Goal: Check status: Verify the current state of an ongoing process or item

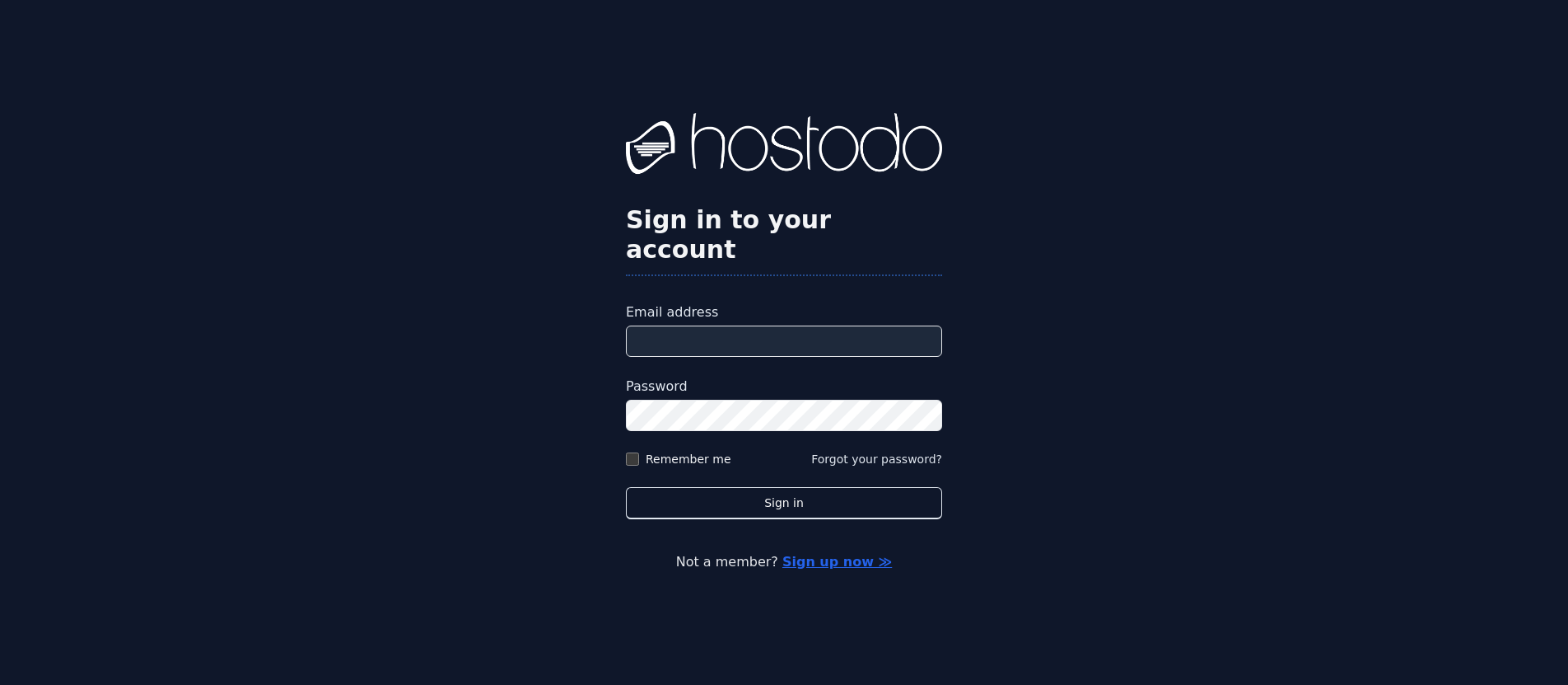
click at [754, 326] on input "Email address" at bounding box center [783, 341] width 316 height 32
type input "**********"
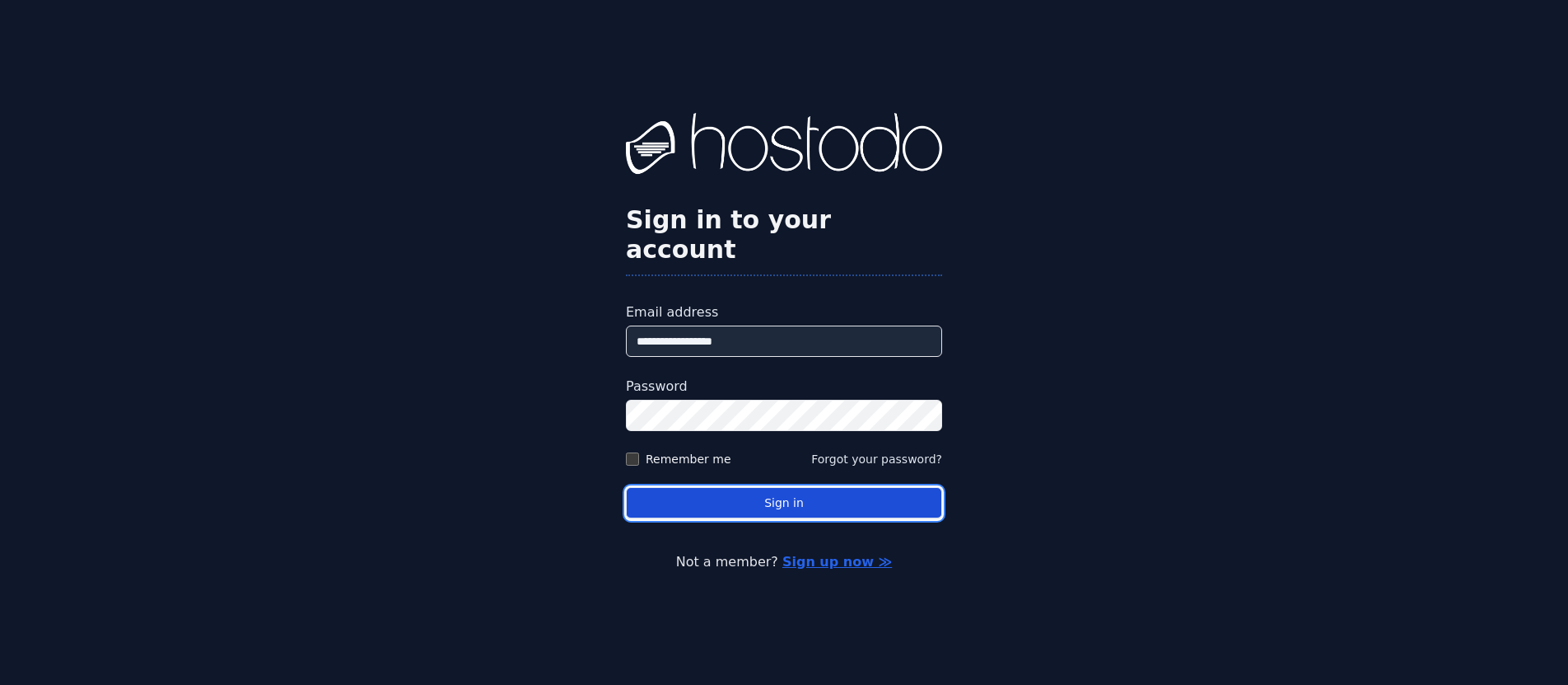
click at [787, 490] on button "Sign in" at bounding box center [783, 502] width 316 height 32
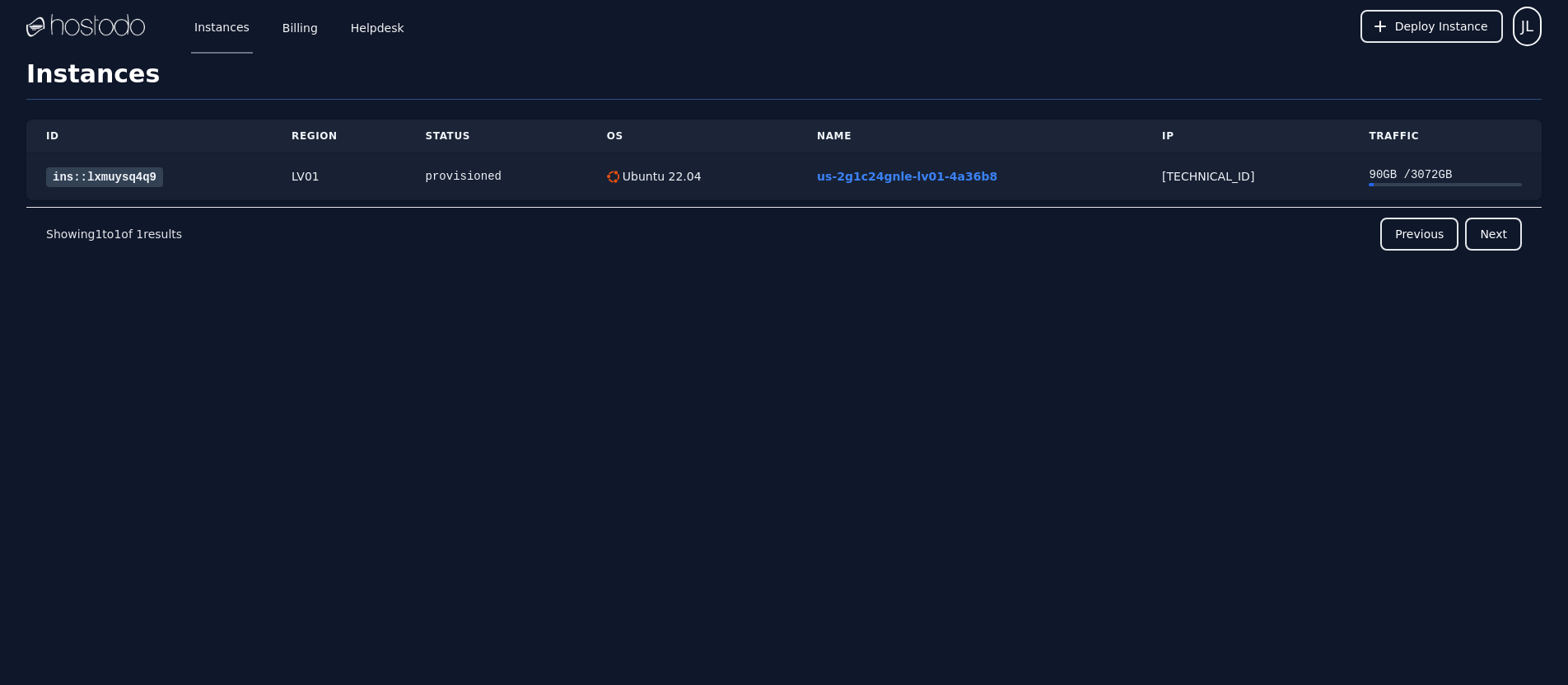
click at [1121, 178] on td "us-2g1c24gnle-lv01-4a36b8" at bounding box center [969, 177] width 345 height 47
click at [1230, 179] on div "216.126.238.99" at bounding box center [1245, 176] width 167 height 16
click at [144, 171] on link "ins::lxmuysq4q9" at bounding box center [105, 177] width 117 height 20
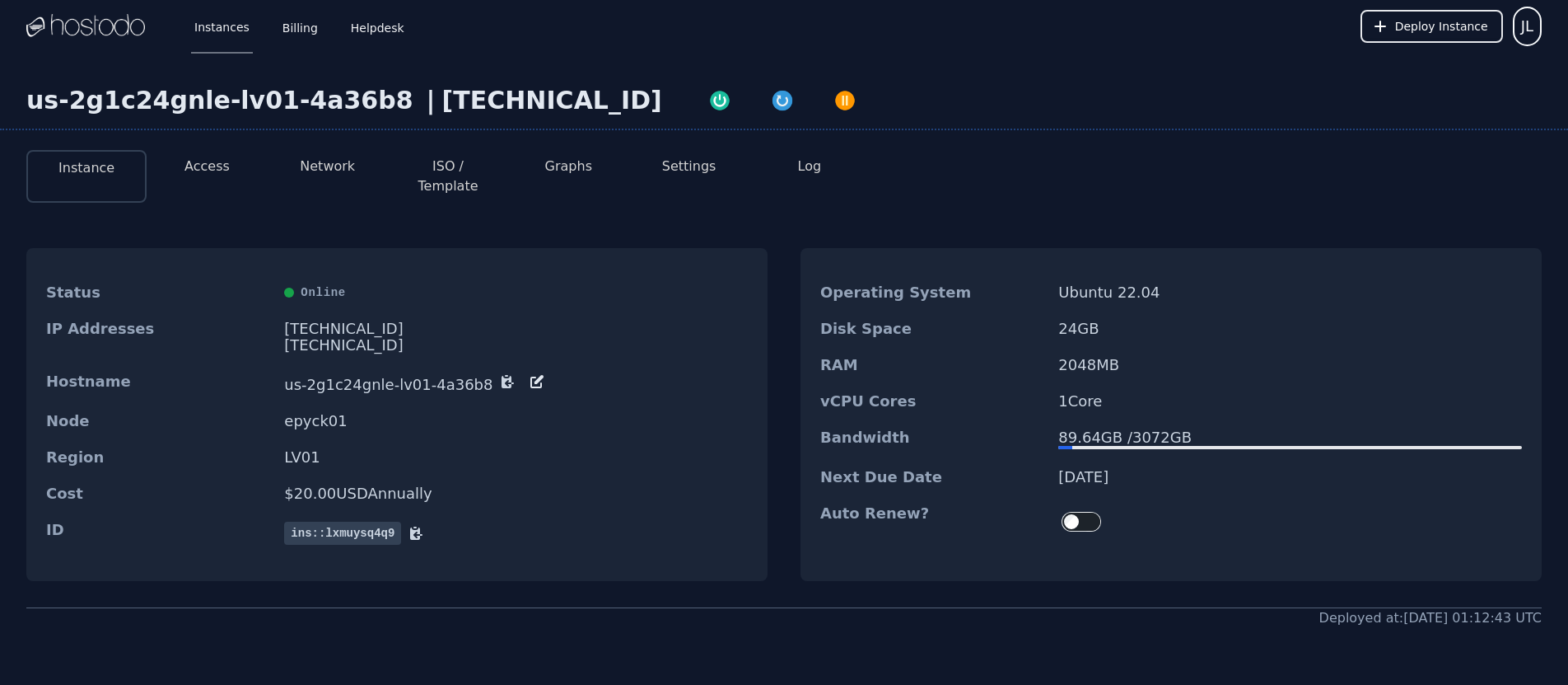
click at [504, 634] on div "us-2g1c24gnle-lv01-4a36b8 | 216.126.238.99 Instance Access Network ISO / Templa…" at bounding box center [784, 423] width 1568 height 740
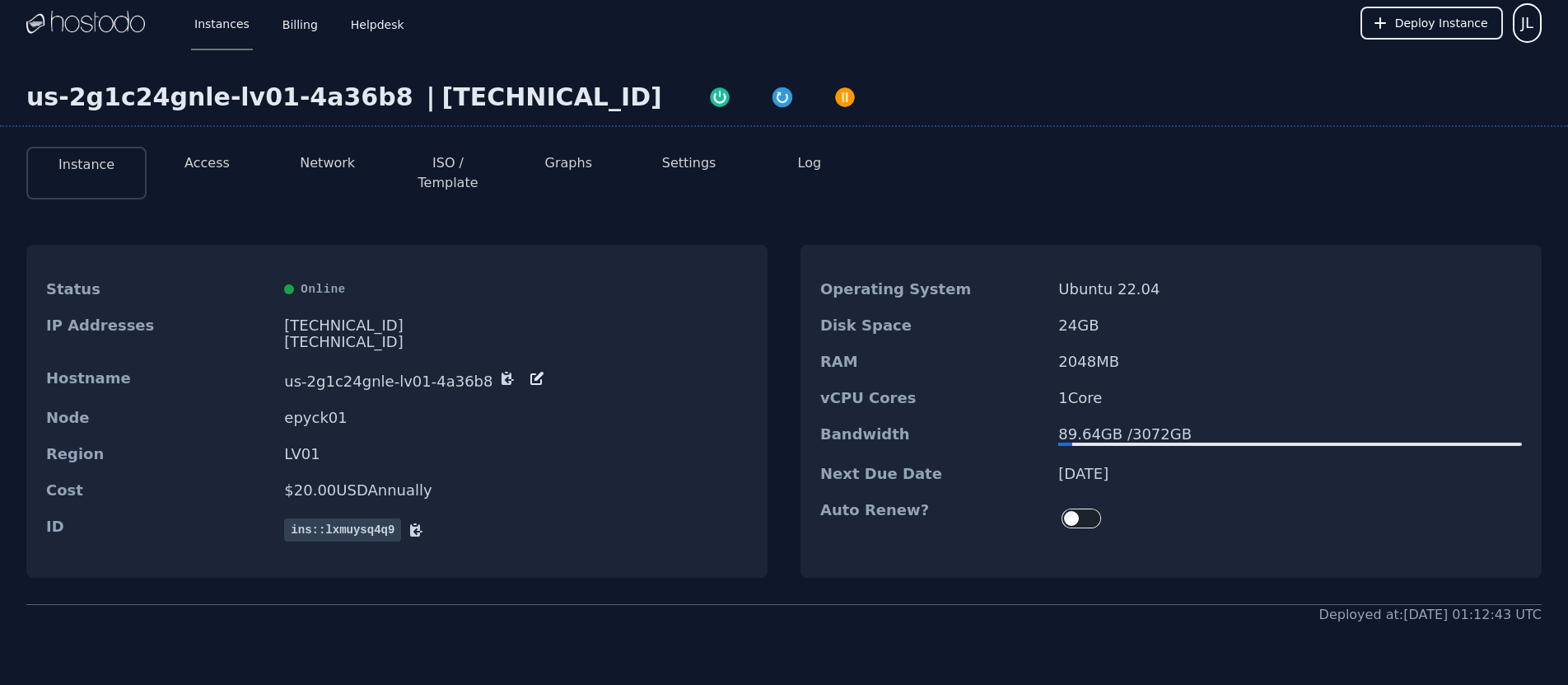
drag, startPoint x: 280, startPoint y: 326, endPoint x: 534, endPoint y: 327, distance: 254.0
click at [530, 327] on div "IP Addresses [TECHNICAL_ID] [TECHNICAL_ID]" at bounding box center [397, 333] width 741 height 53
copy div "[TECHNICAL_ID]"
click at [342, 360] on div "Hostname us-2g1c24gnle-lv01-4a36b8" at bounding box center [397, 380] width 741 height 39
drag, startPoint x: 284, startPoint y: 327, endPoint x: 584, endPoint y: 451, distance: 324.6
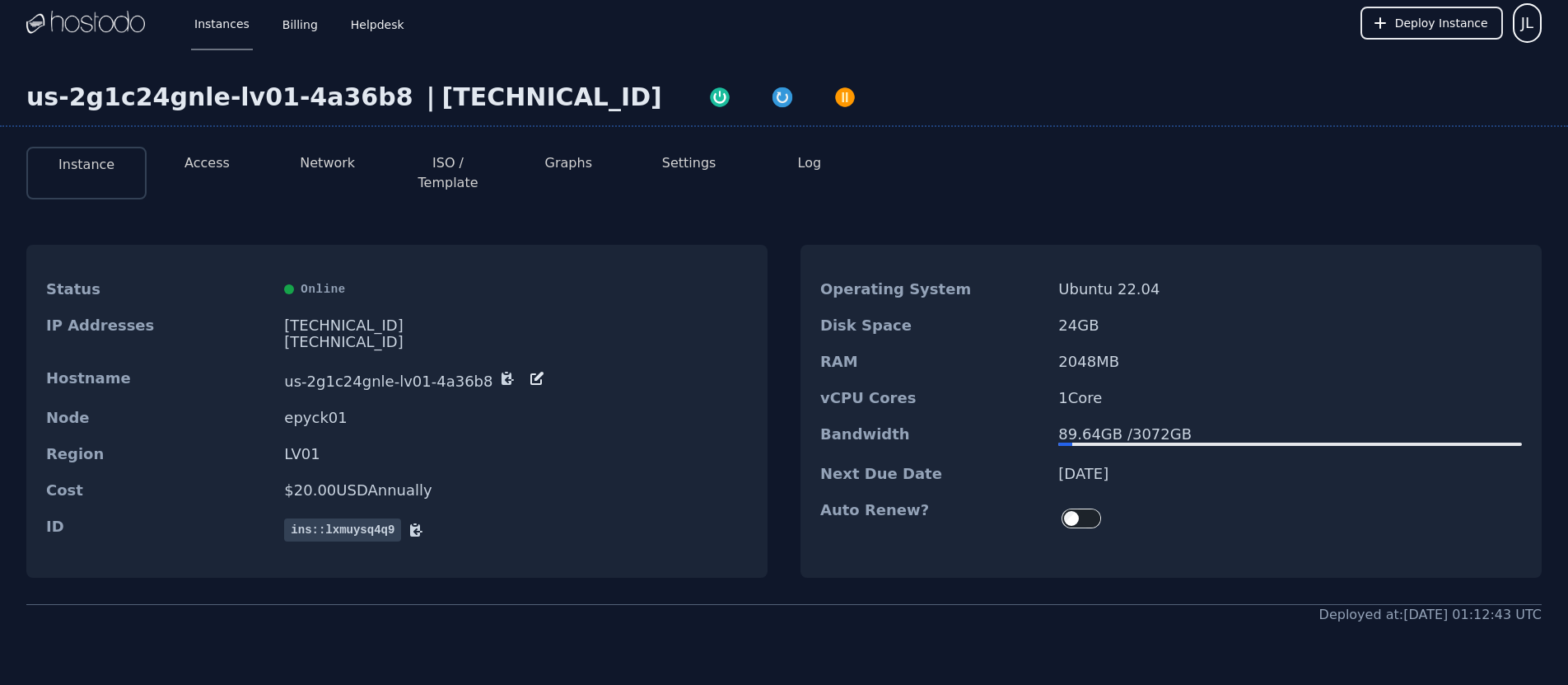
click at [528, 333] on div "[TECHNICAL_ID]" at bounding box center [516, 341] width 464 height 16
copy div "[TECHNICAL_ID]"
click at [308, 21] on link "Billing" at bounding box center [300, 22] width 42 height 54
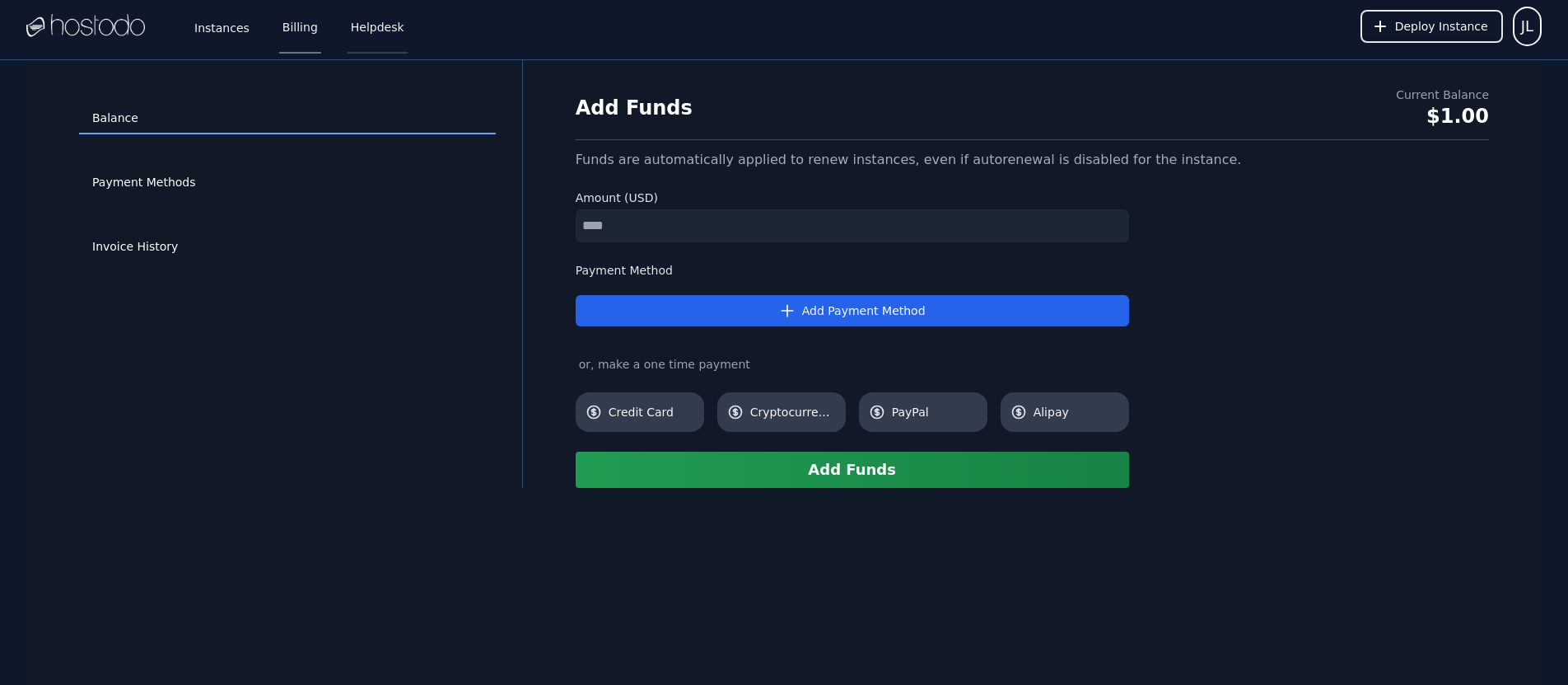
drag, startPoint x: 386, startPoint y: 29, endPoint x: 386, endPoint y: 49, distance: 20.0
click at [386, 29] on link "Helpdesk" at bounding box center [378, 26] width 60 height 54
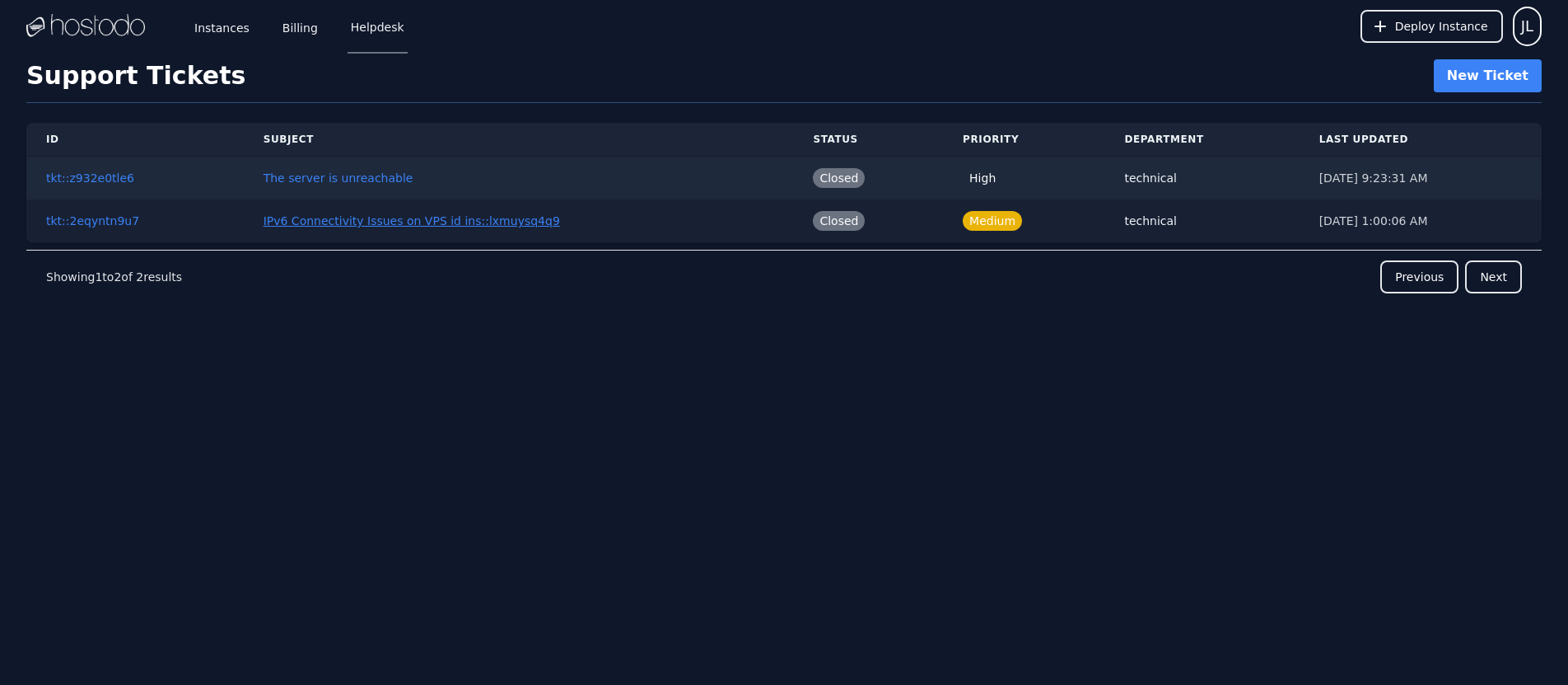
click at [363, 221] on link "IPv6 Connectivity Issues on VPS id ins::lxmuysq4q9" at bounding box center [412, 220] width 296 height 13
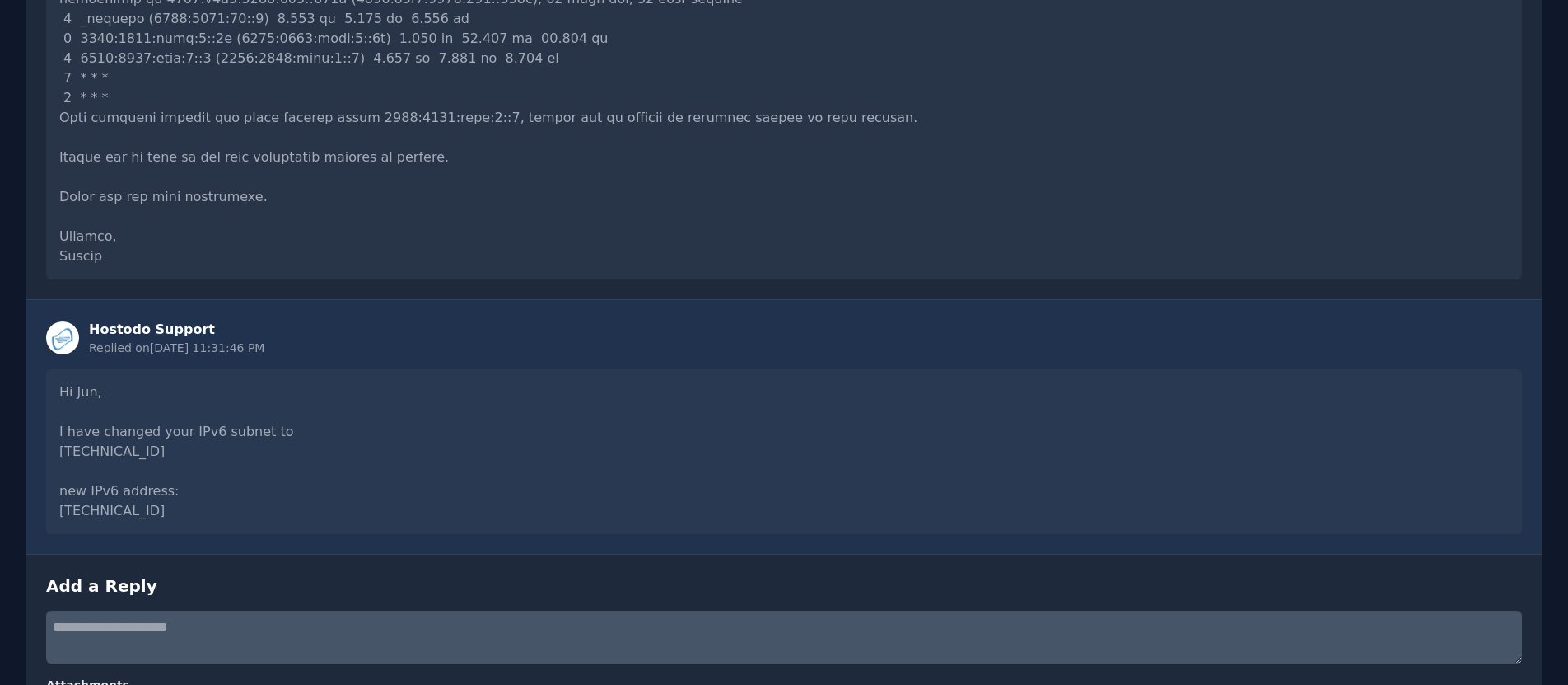
scroll to position [485, 0]
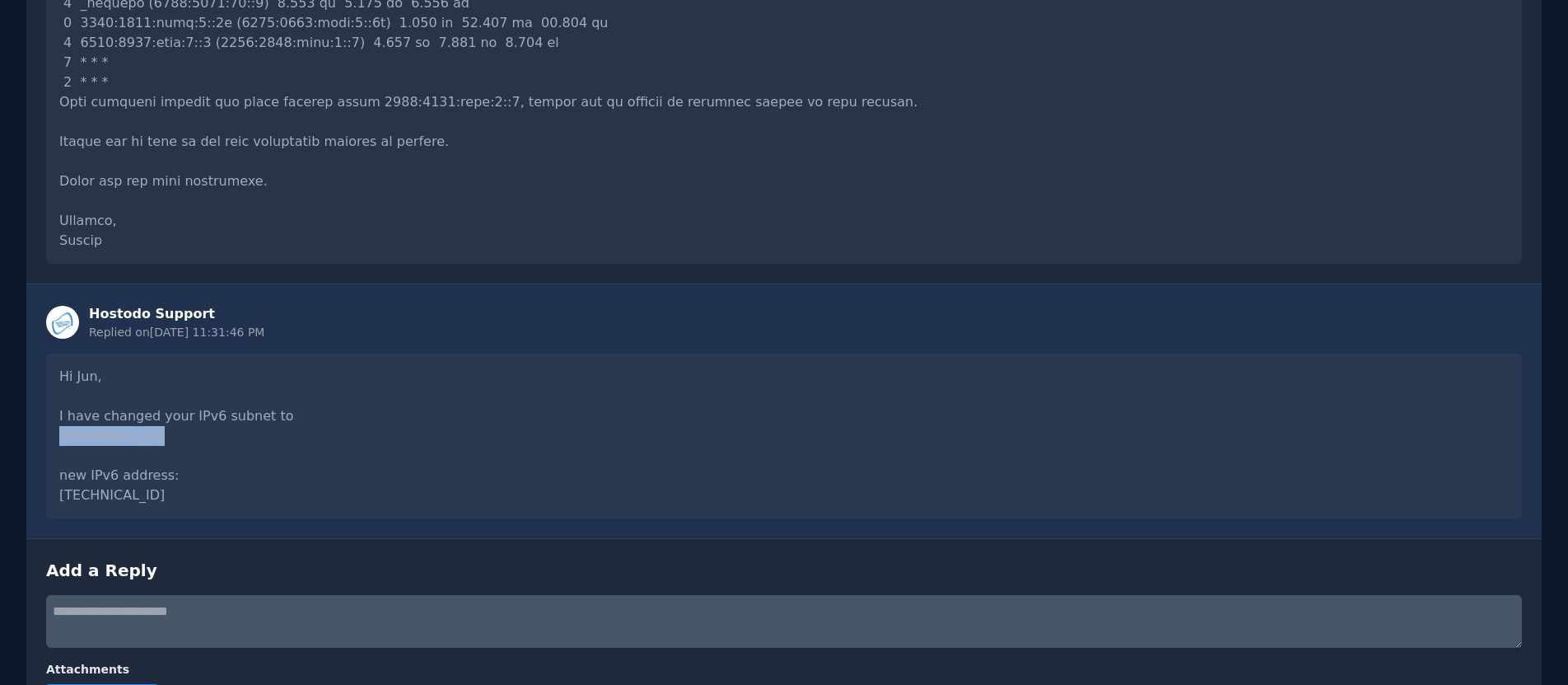
drag, startPoint x: 59, startPoint y: 434, endPoint x: 182, endPoint y: 442, distance: 123.3
click at [159, 437] on div "Hi Jun, I have changed your IPv6 subnet to 2606:65c0:10:6e::/64 new IPv6 addres…" at bounding box center [784, 436] width 1475 height 165
copy div "2606:65c0:10:6e"
click at [438, 455] on div "Hi Jun, I have changed your IPv6 subnet to 2606:65c0:10:6e::/64 new IPv6 addres…" at bounding box center [784, 436] width 1475 height 165
drag, startPoint x: 61, startPoint y: 416, endPoint x: 506, endPoint y: 478, distance: 449.3
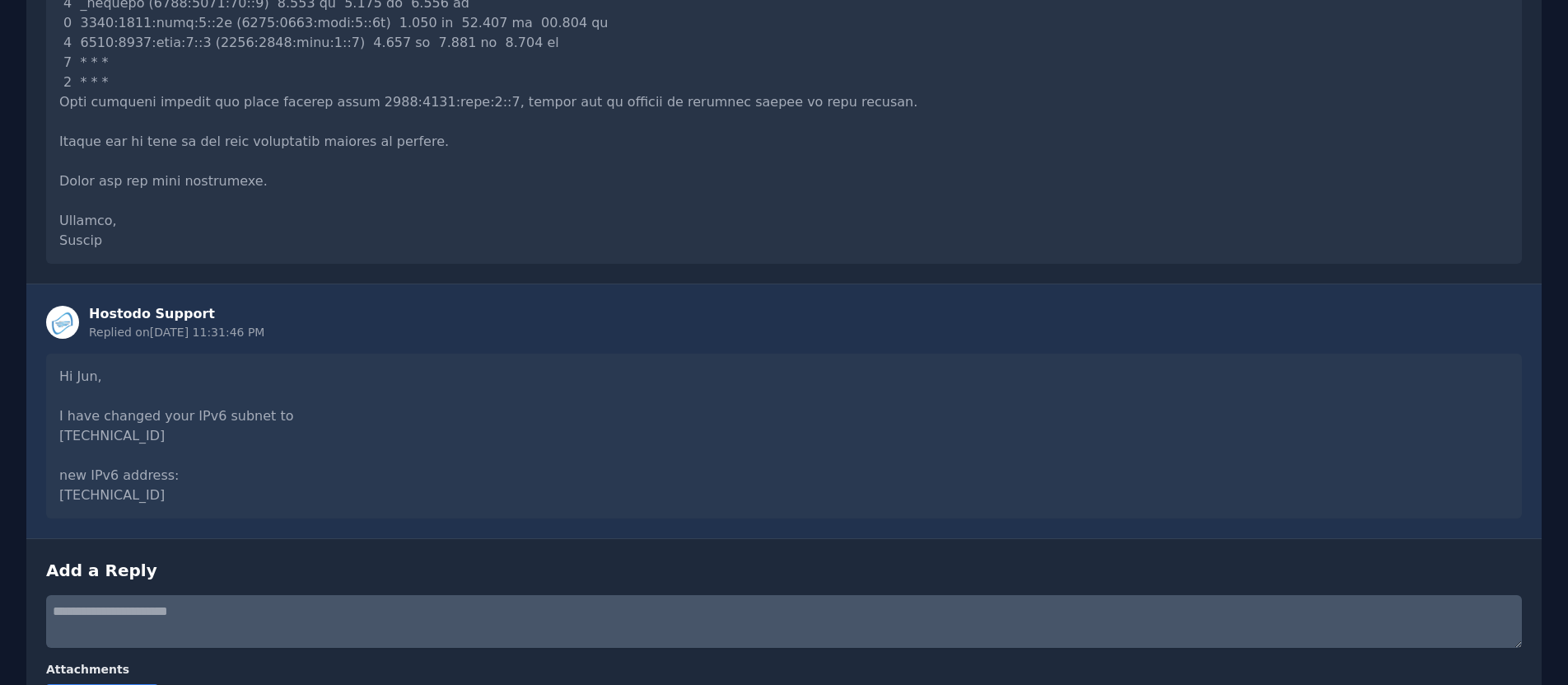
click at [440, 516] on div "Hi Jun, I have changed your IPv6 subnet to 2606:65c0:10:6e::/64 new IPv6 addres…" at bounding box center [784, 436] width 1475 height 165
drag, startPoint x: 516, startPoint y: 470, endPoint x: 588, endPoint y: 490, distance: 74.7
click at [515, 470] on div "Hi Jun, I have changed your IPv6 subnet to 2606:65c0:10:6e::/64 new IPv6 addres…" at bounding box center [784, 436] width 1475 height 165
drag, startPoint x: 59, startPoint y: 436, endPoint x: 198, endPoint y: 447, distance: 139.4
click at [171, 444] on div "Hi Jun, I have changed your IPv6 subnet to 2606:65c0:10:6e::/64 new IPv6 addres…" at bounding box center [784, 436] width 1475 height 165
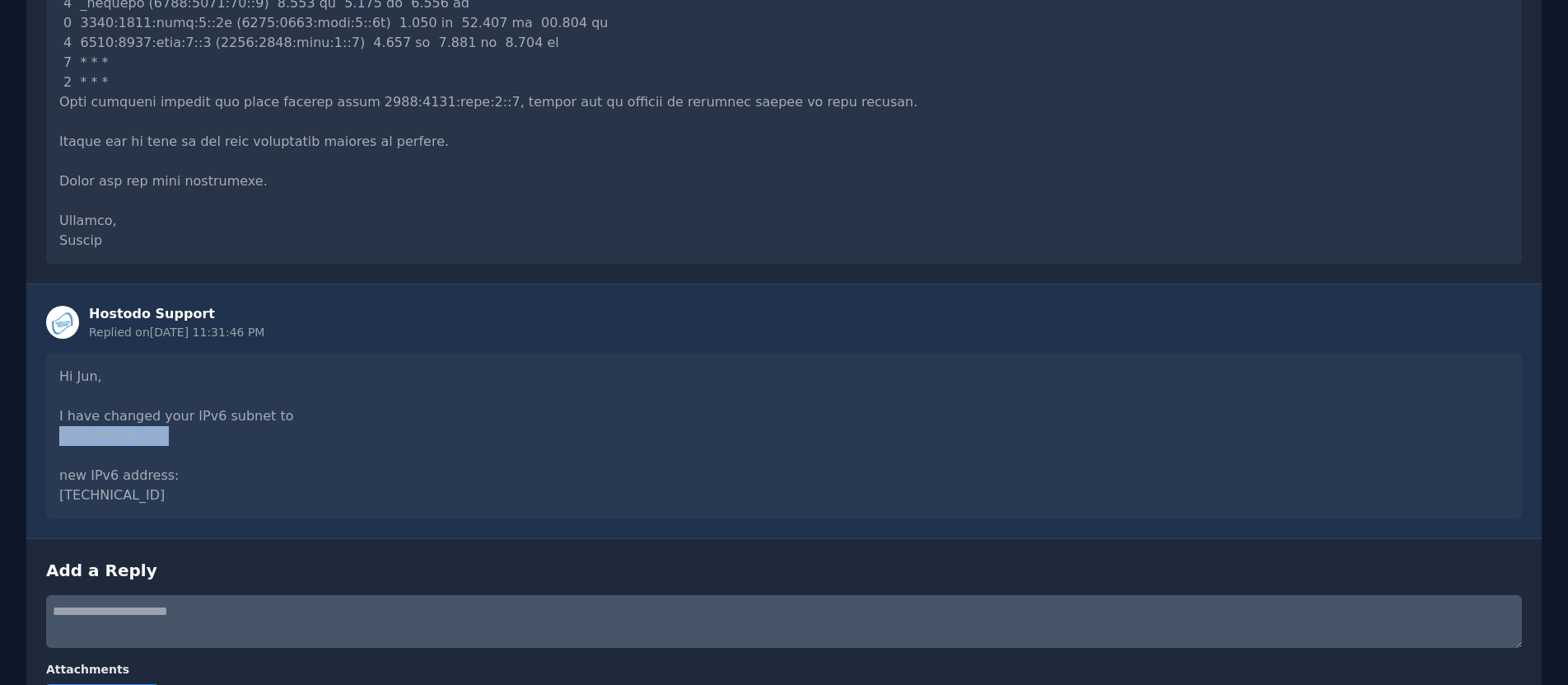
copy div "2606:65c0:10:6e::"
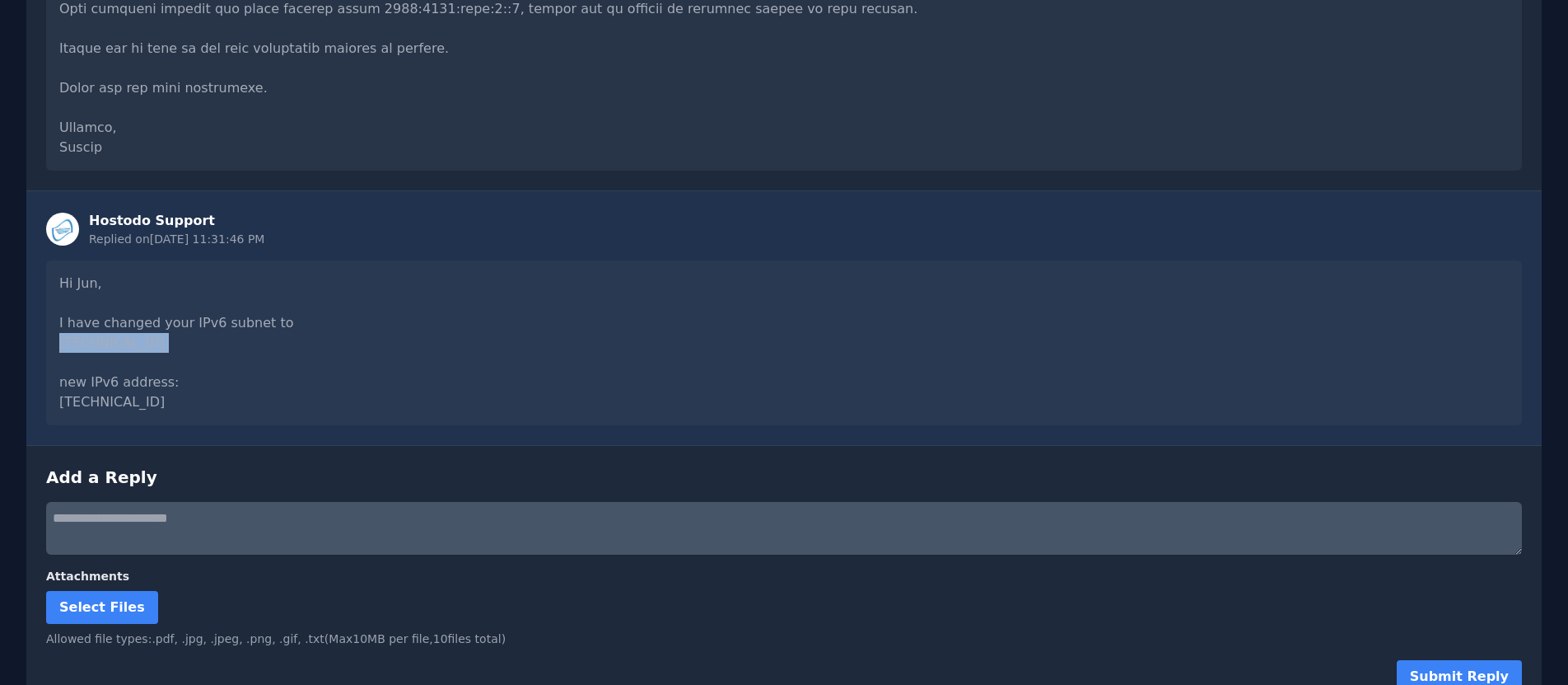
scroll to position [581, 0]
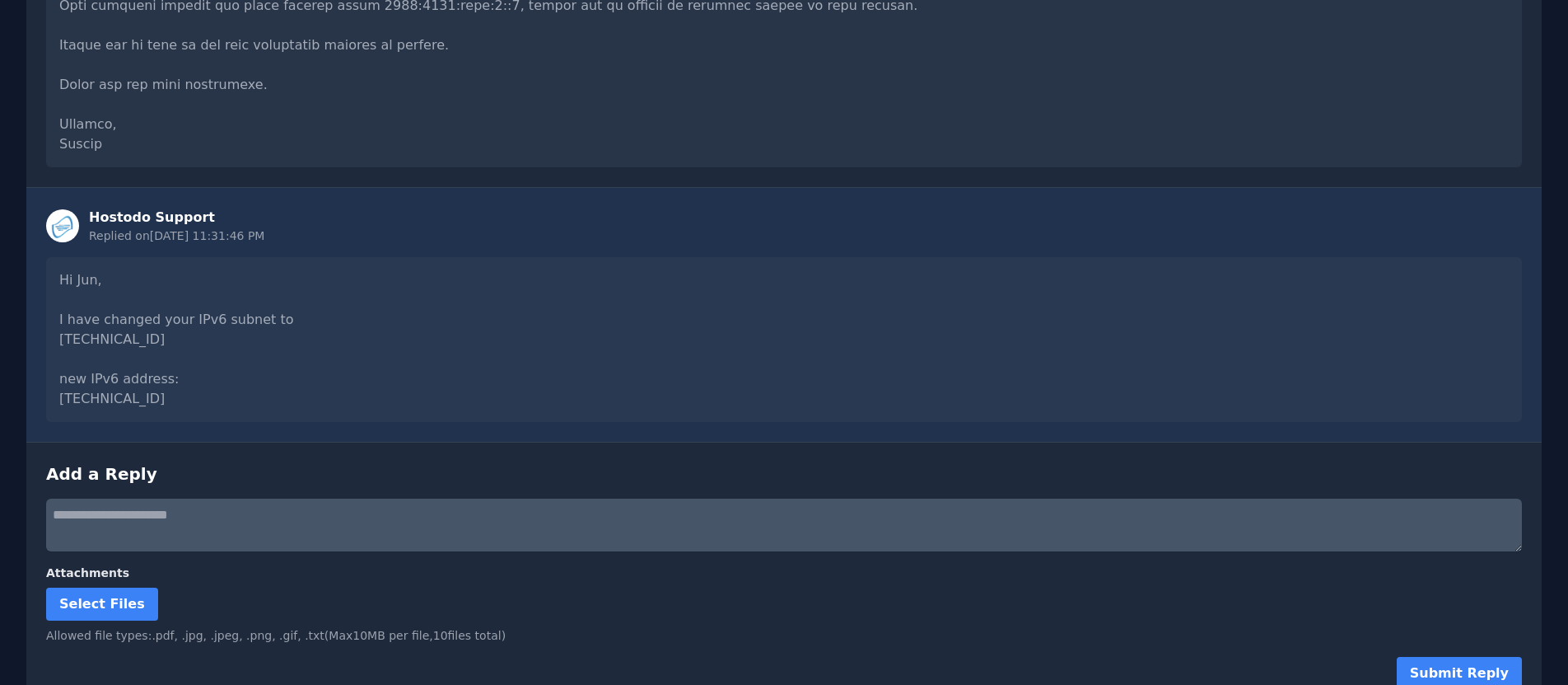
drag, startPoint x: 484, startPoint y: 422, endPoint x: 367, endPoint y: 401, distance: 118.9
click at [481, 423] on div "Hostodo Support Replied on 7/29/2025, 11:31:46 PM Hi Jun, I have changed your I…" at bounding box center [784, 315] width 1515 height 254
drag, startPoint x: 54, startPoint y: 339, endPoint x: 178, endPoint y: 345, distance: 124.1
click at [164, 339] on div "Hi Jun, I have changed your IPv6 subnet to 2606:65c0:10:6e::/64 new IPv6 addres…" at bounding box center [784, 339] width 1475 height 165
copy div "2606:65c0:10:6e"
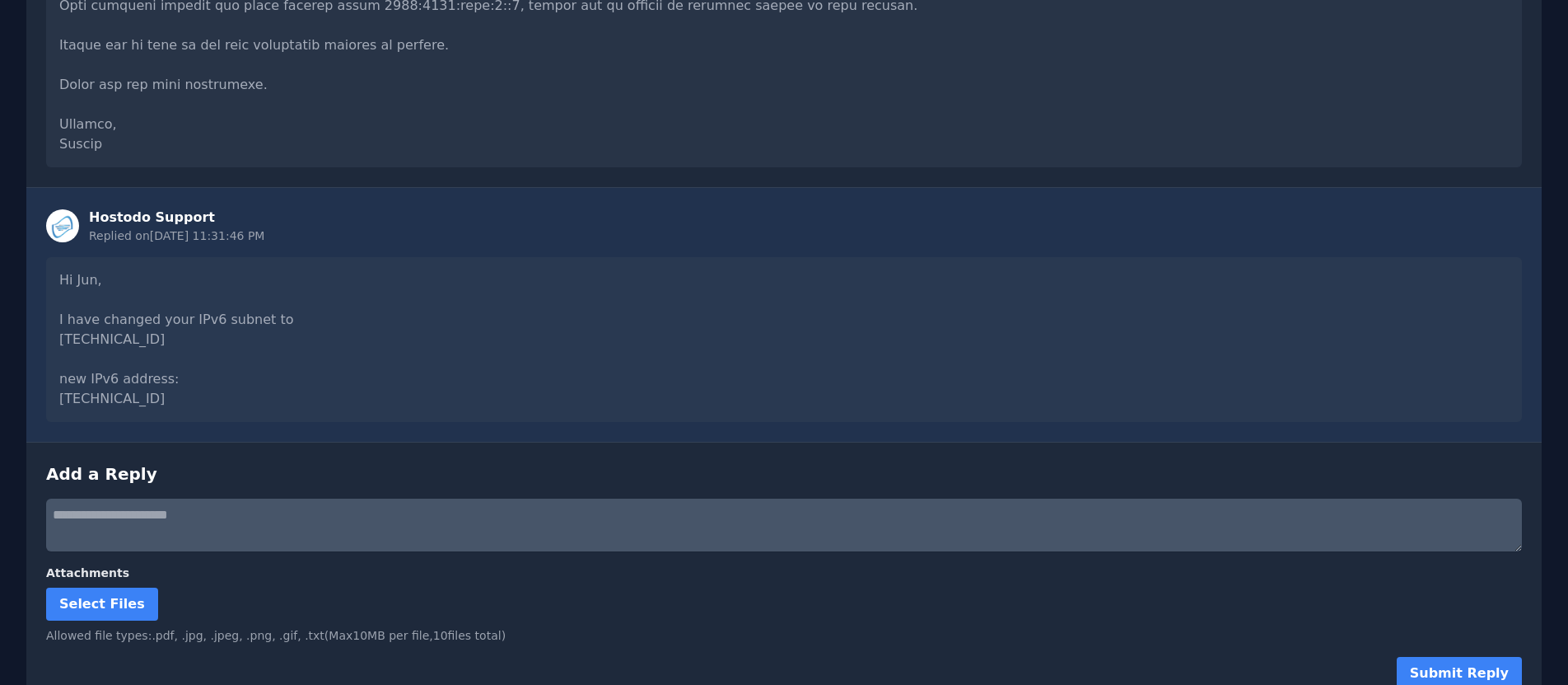
click at [605, 364] on div "Hi Jun, I have changed your IPv6 subnet to 2606:65c0:10:6e::/64 new IPv6 addres…" at bounding box center [784, 339] width 1475 height 165
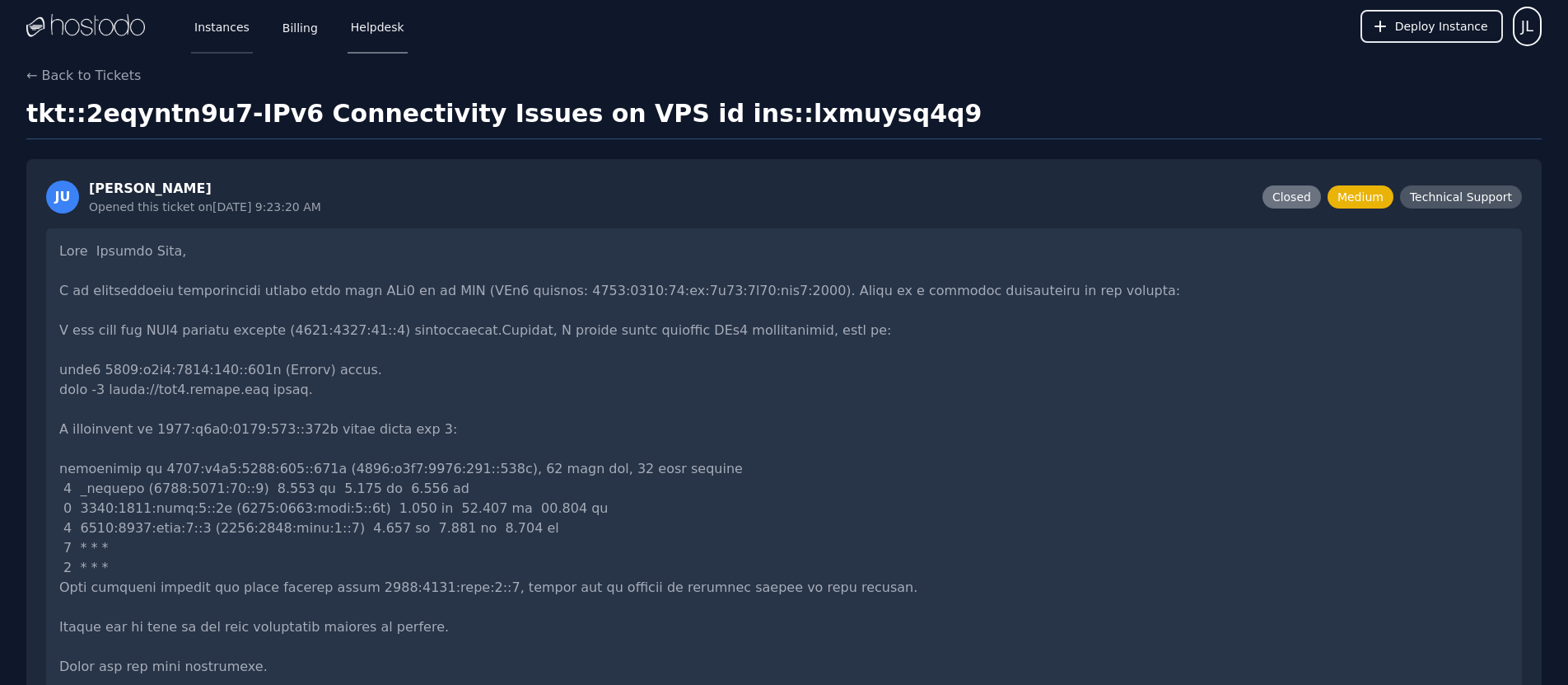
click at [212, 26] on link "Instances" at bounding box center [222, 26] width 62 height 54
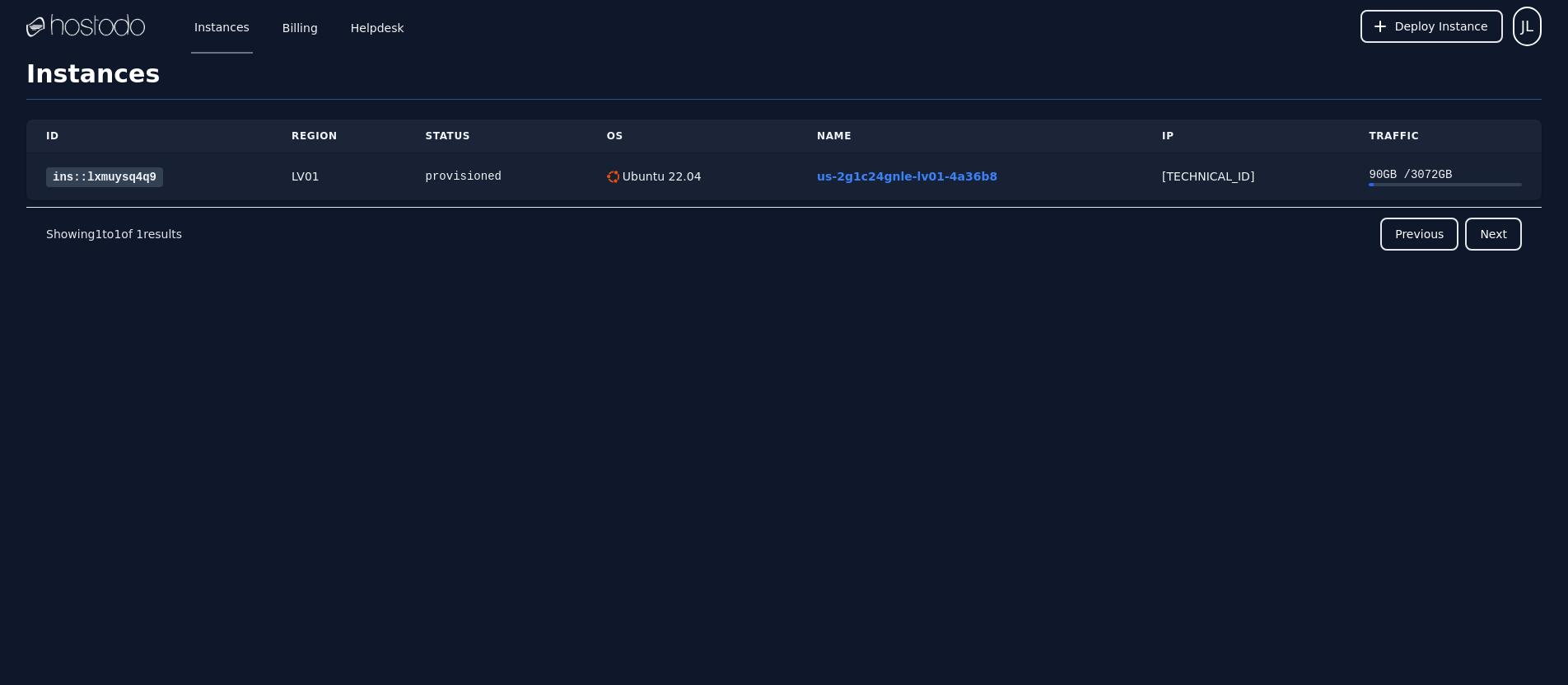
click at [1206, 177] on div "[TECHNICAL_ID]" at bounding box center [1245, 176] width 167 height 16
click at [1207, 176] on div "[TECHNICAL_ID]" at bounding box center [1245, 176] width 167 height 16
click at [1206, 176] on div "[TECHNICAL_ID]" at bounding box center [1245, 176] width 167 height 16
click at [1261, 174] on div "[TECHNICAL_ID]" at bounding box center [1245, 176] width 167 height 16
click at [111, 178] on link "ins::lxmuysq4q9" at bounding box center [105, 177] width 117 height 20
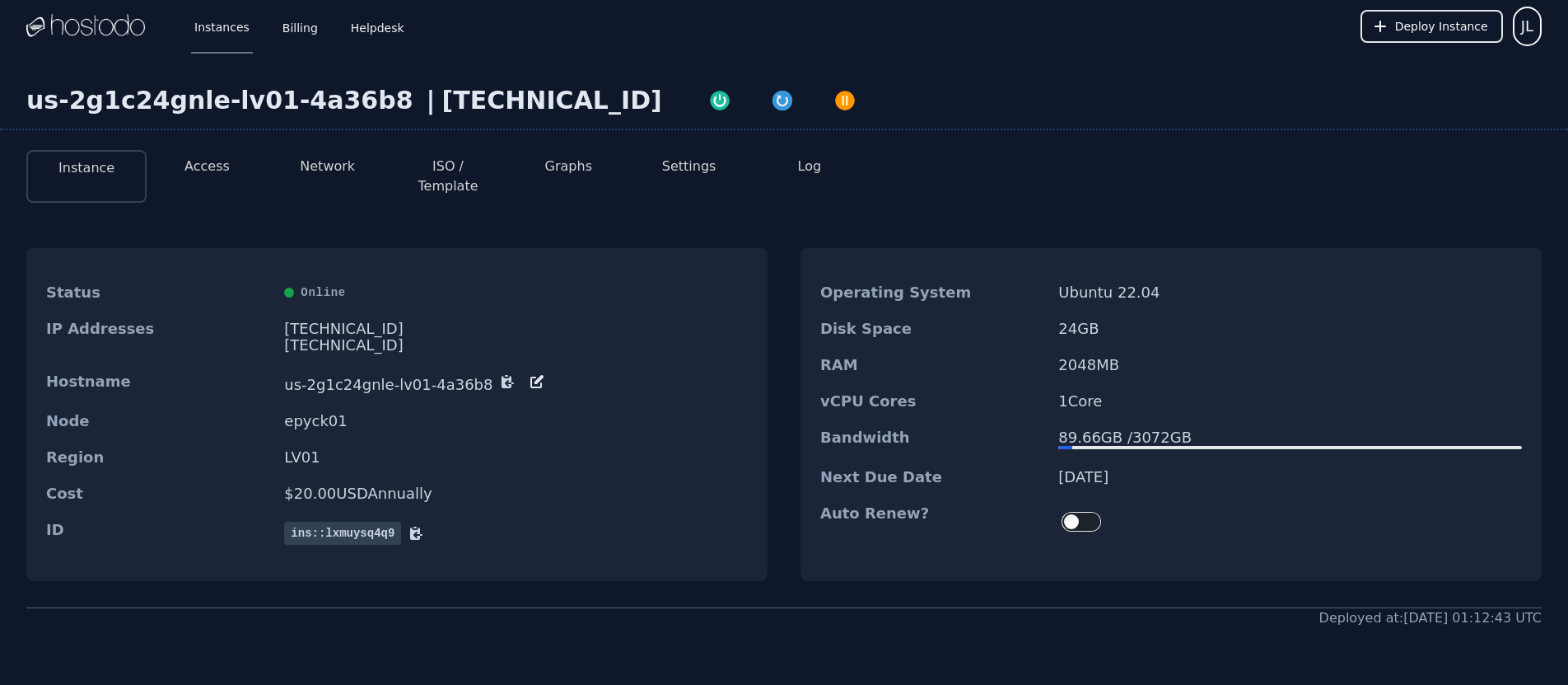
drag, startPoint x: 287, startPoint y: 331, endPoint x: 608, endPoint y: 336, distance: 321.0
click at [601, 330] on div "IP Addresses [TECHNICAL_ID] [TECHNICAL_ID]" at bounding box center [397, 337] width 741 height 53
click at [637, 412] on dd "epyck01" at bounding box center [516, 420] width 464 height 16
click at [227, 169] on li "Access" at bounding box center [206, 177] width 120 height 53
drag, startPoint x: 217, startPoint y: 167, endPoint x: 327, endPoint y: 169, distance: 110.0
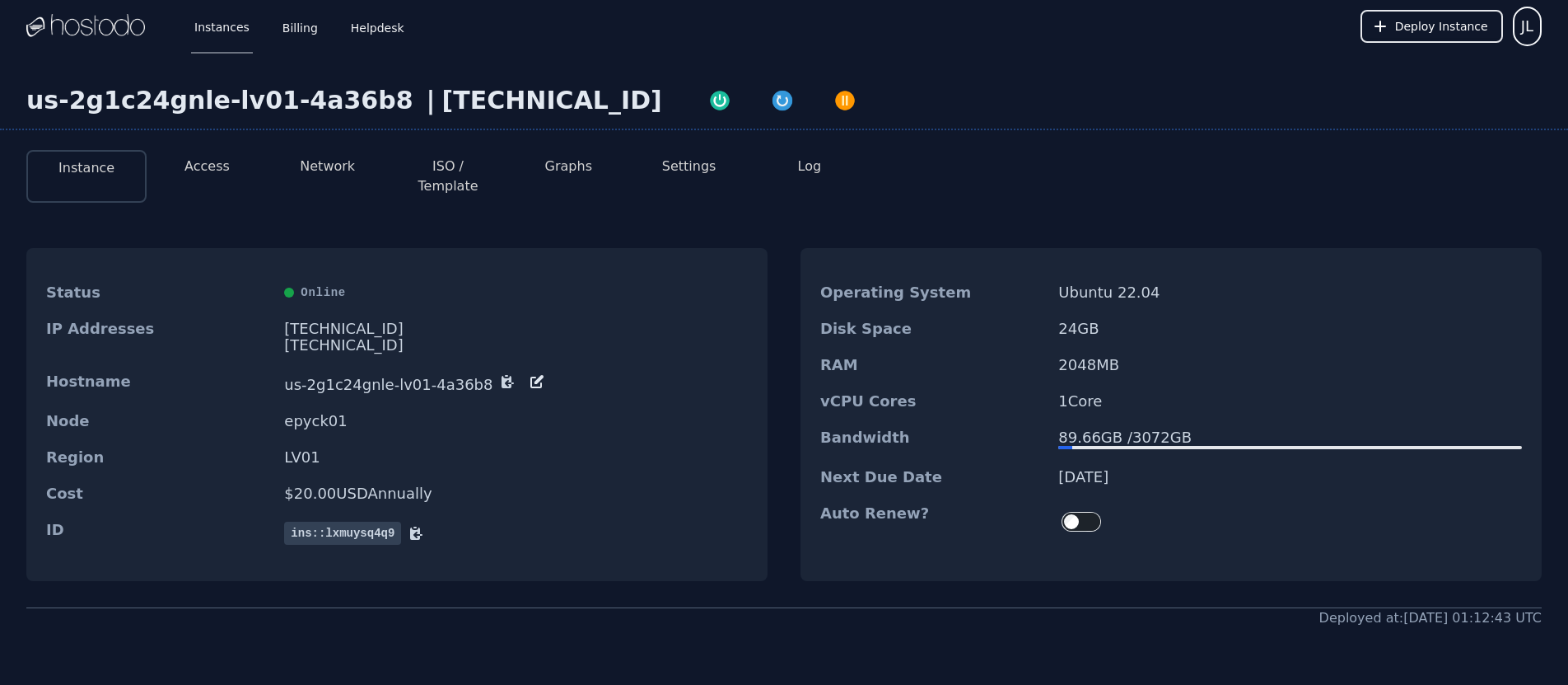
click at [217, 167] on button "Access" at bounding box center [206, 166] width 45 height 20
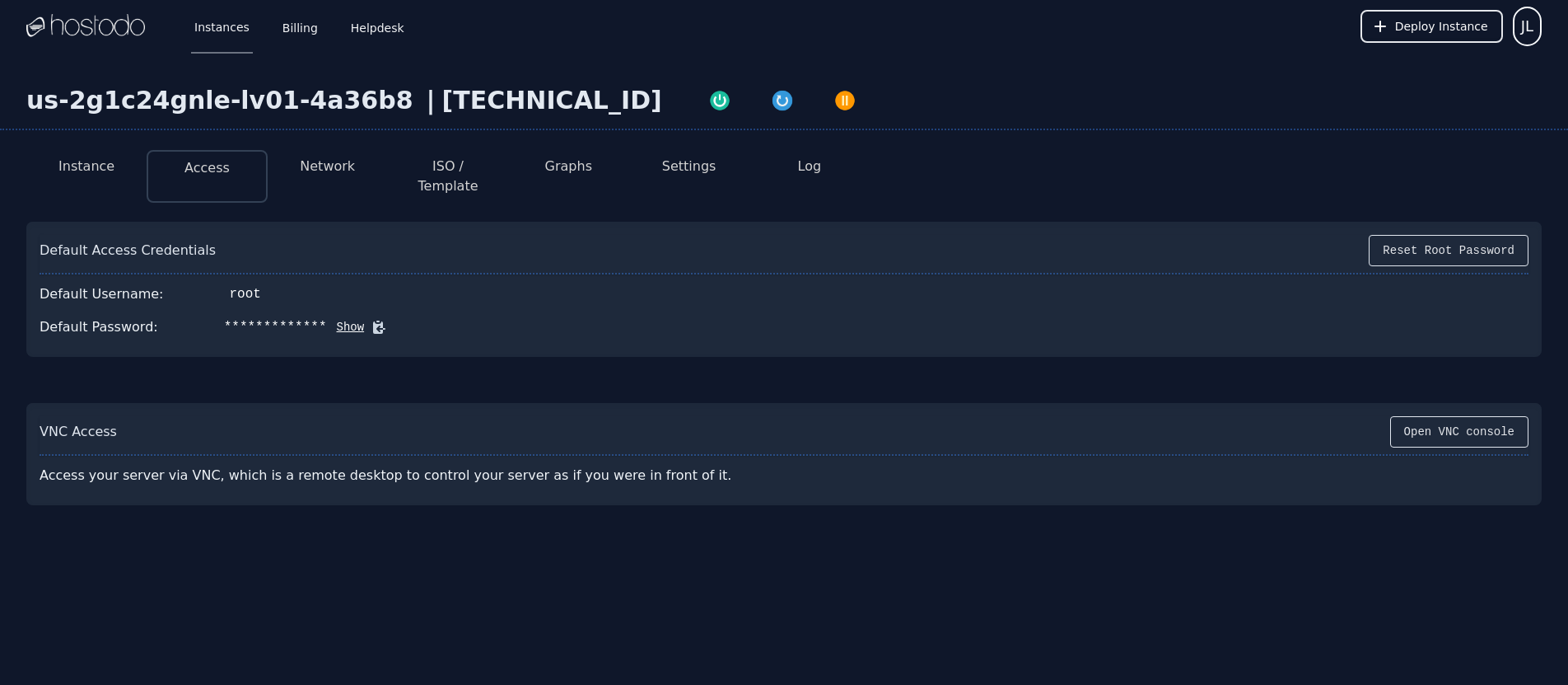
click at [338, 165] on button "Network" at bounding box center [327, 166] width 55 height 20
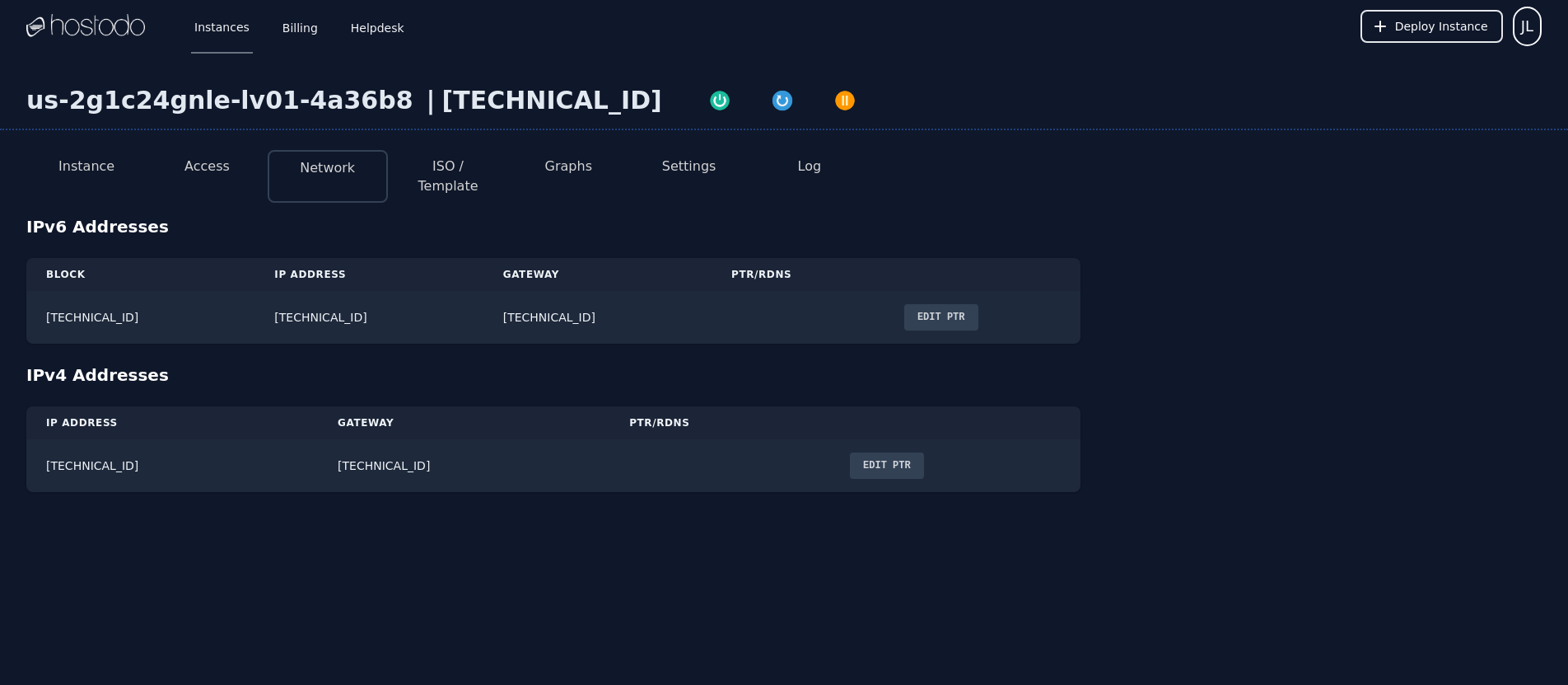
click at [601, 603] on div "Instances Billing Helpdesk Deploy Instance JL Instances SSH Keys Billing Helpde…" at bounding box center [784, 342] width 1568 height 685
drag, startPoint x: 749, startPoint y: 310, endPoint x: 757, endPoint y: 429, distance: 119.3
click at [591, 305] on td "[TECHNICAL_ID]" at bounding box center [597, 317] width 228 height 53
copy td "[TECHNICAL_ID]"
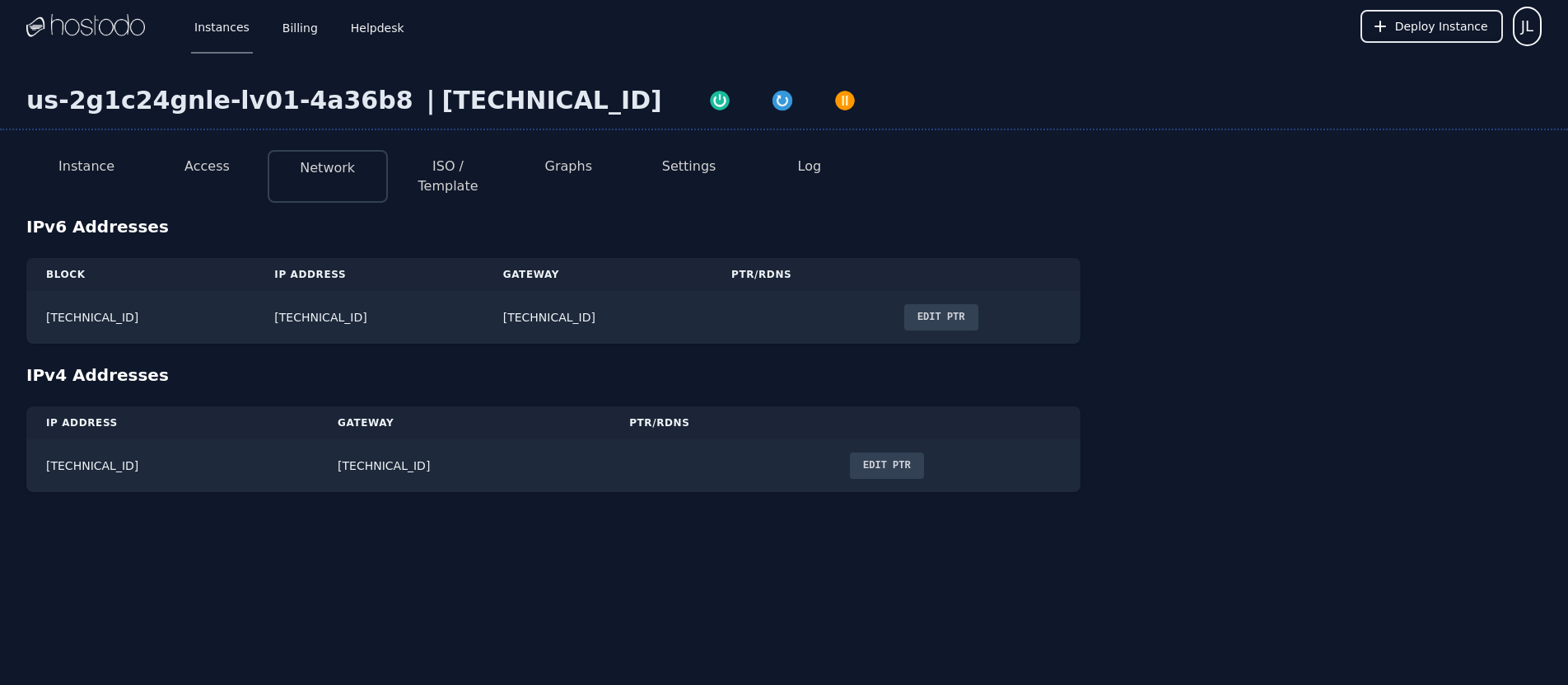
click at [550, 617] on div "Instances Billing Helpdesk Deploy Instance JL Instances SSH Keys Billing Helpde…" at bounding box center [784, 342] width 1568 height 685
click at [440, 154] on li "ISO / Template" at bounding box center [448, 177] width 120 height 53
click at [446, 163] on button "ISO / Template" at bounding box center [448, 177] width 94 height 39
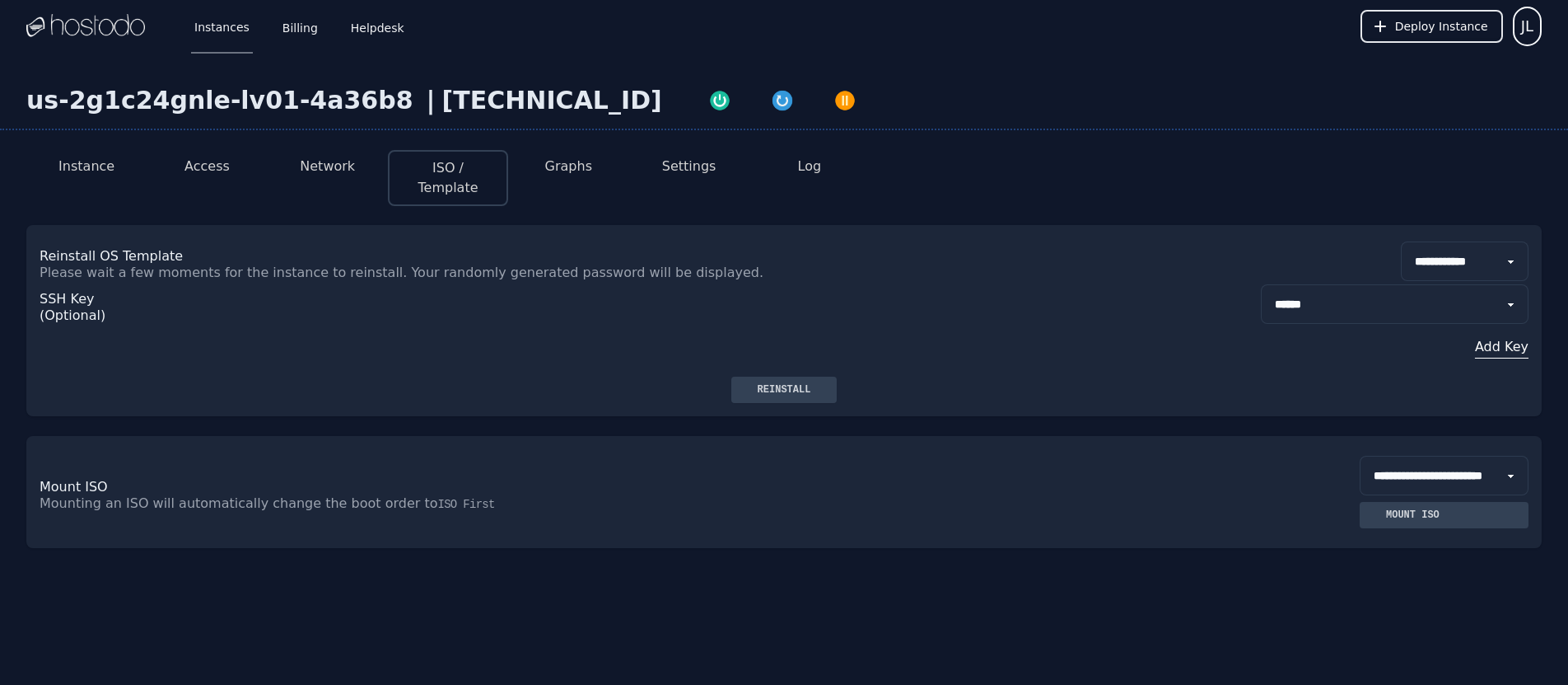
click at [575, 170] on button "Graphs" at bounding box center [568, 166] width 47 height 20
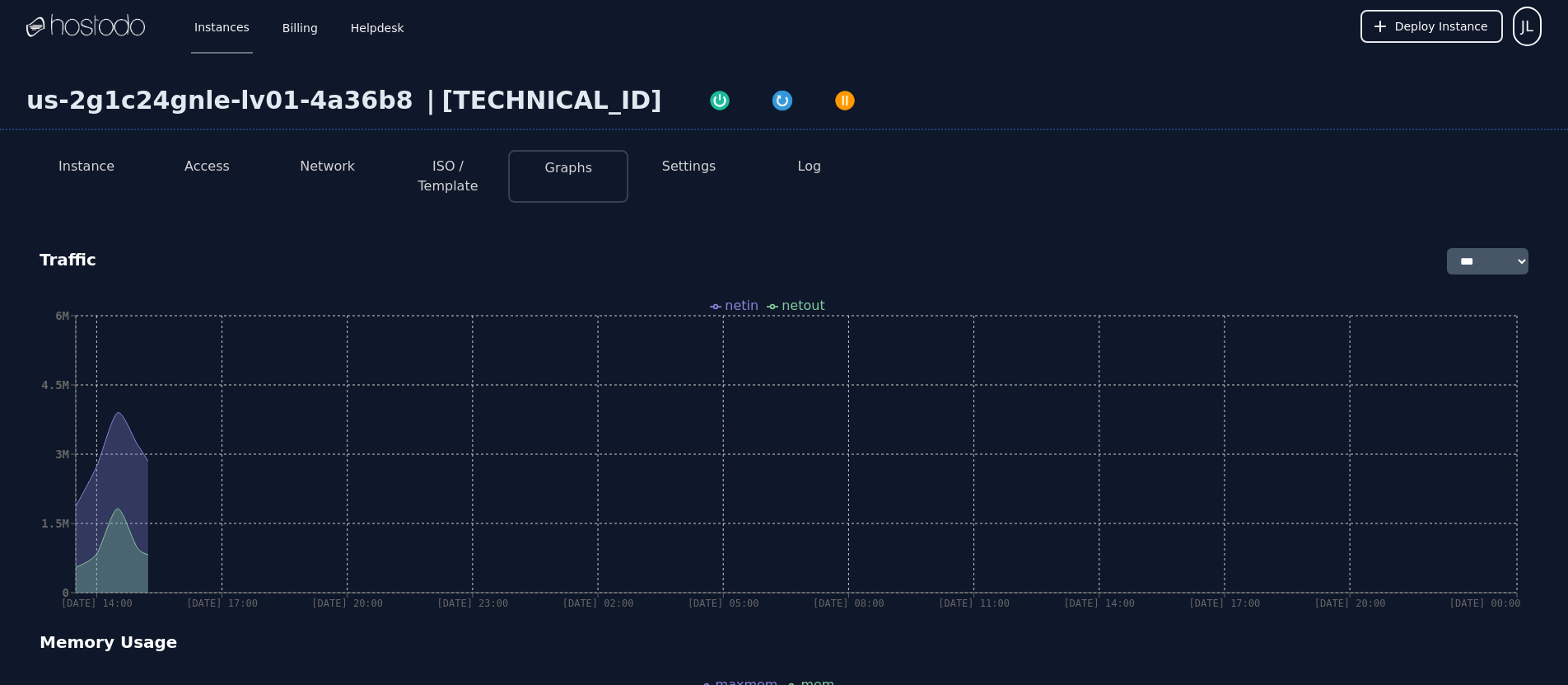
click at [415, 173] on button "ISO / Template" at bounding box center [448, 177] width 94 height 39
select select "**"
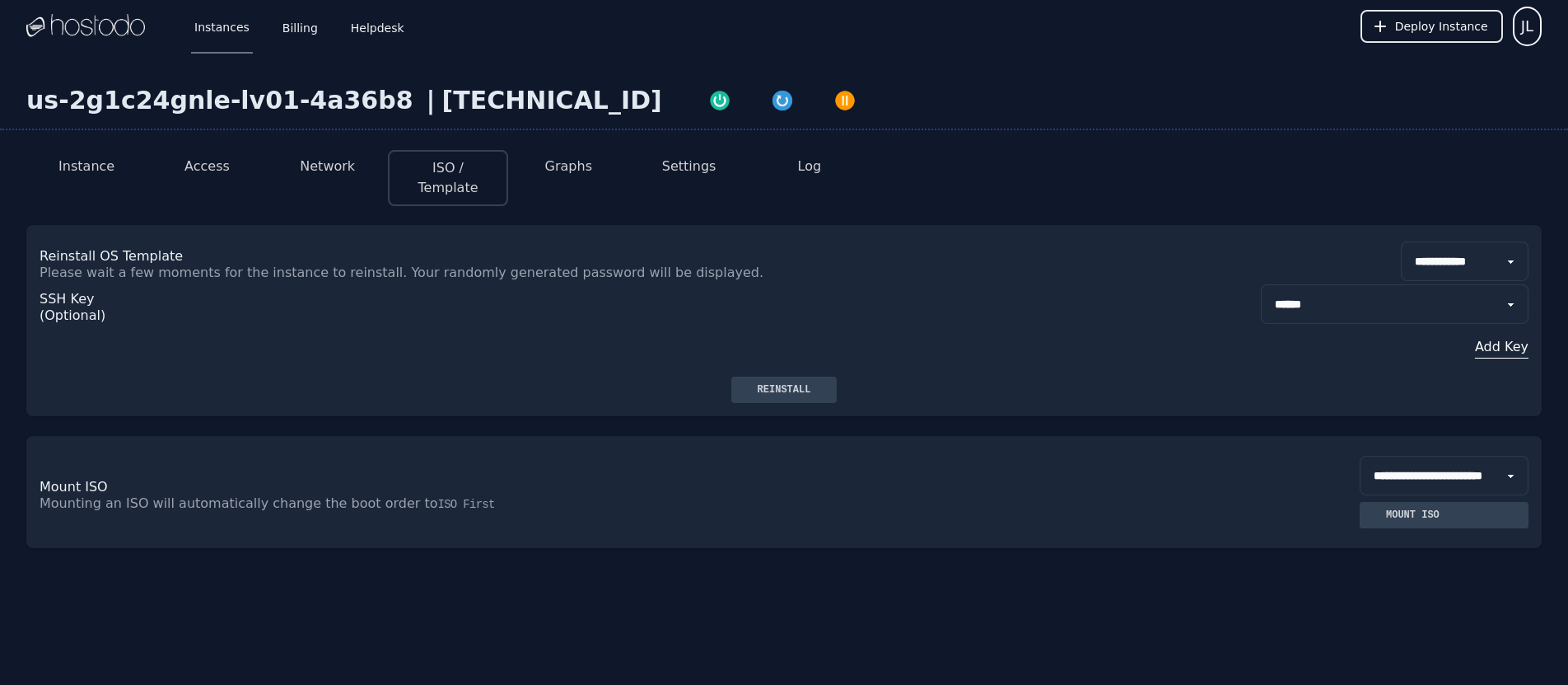
click at [565, 175] on button "Graphs" at bounding box center [568, 166] width 47 height 20
select select "***"
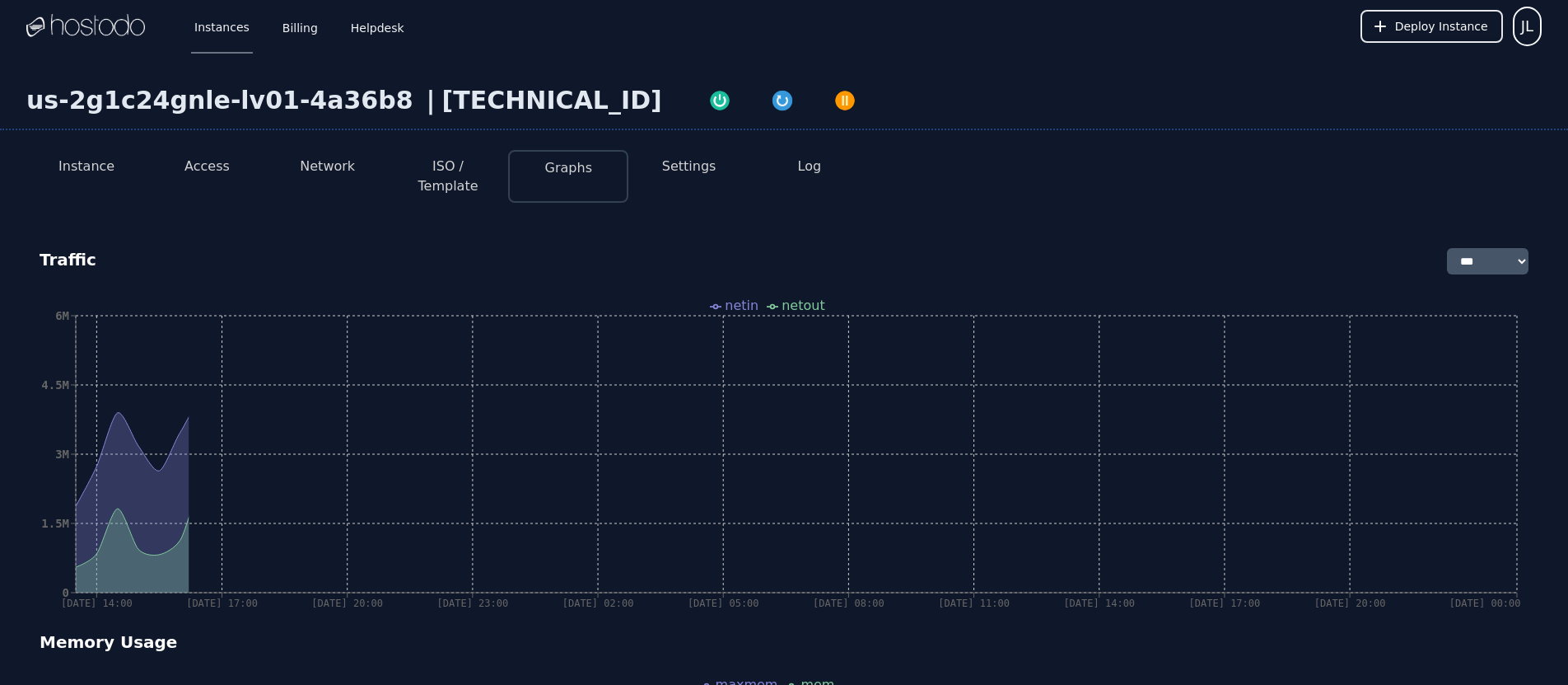
click at [689, 171] on button "Settings" at bounding box center [689, 166] width 54 height 20
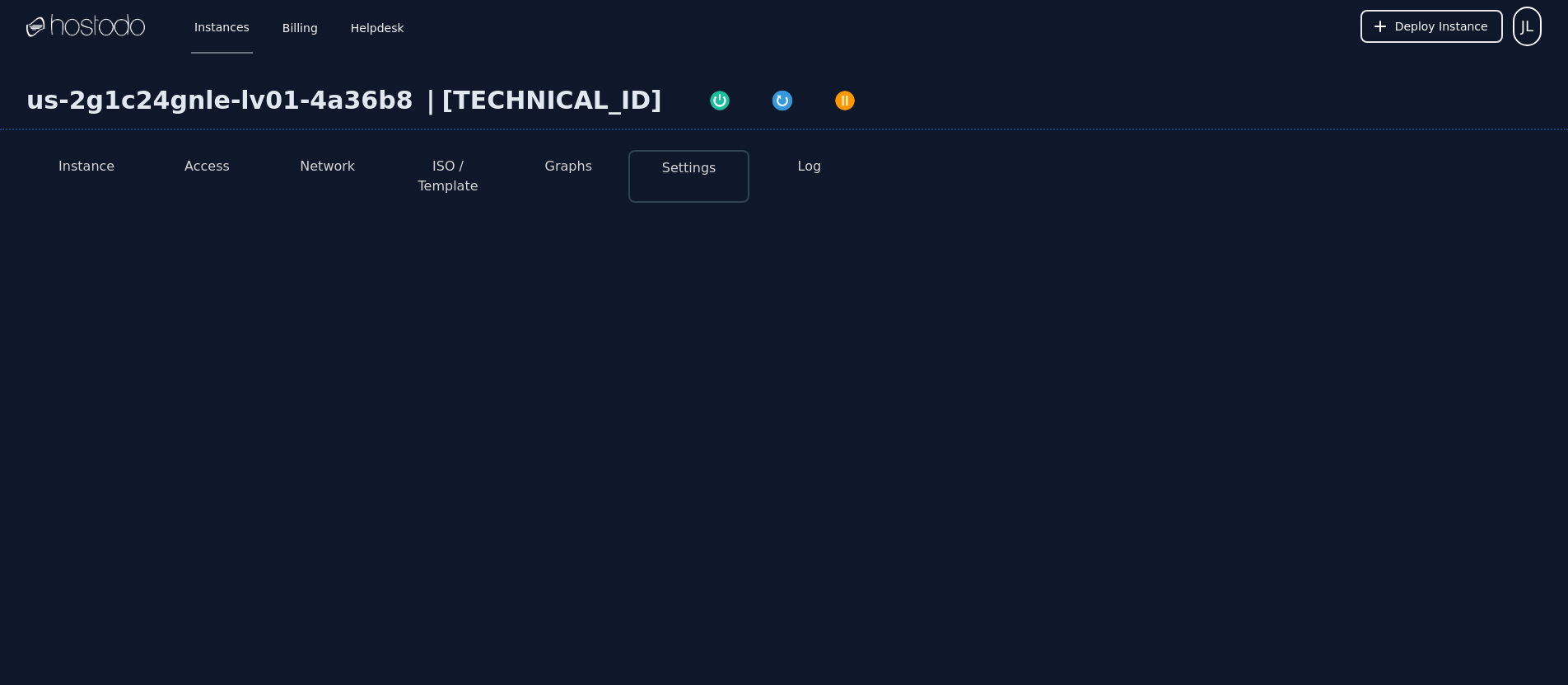
select select "***"
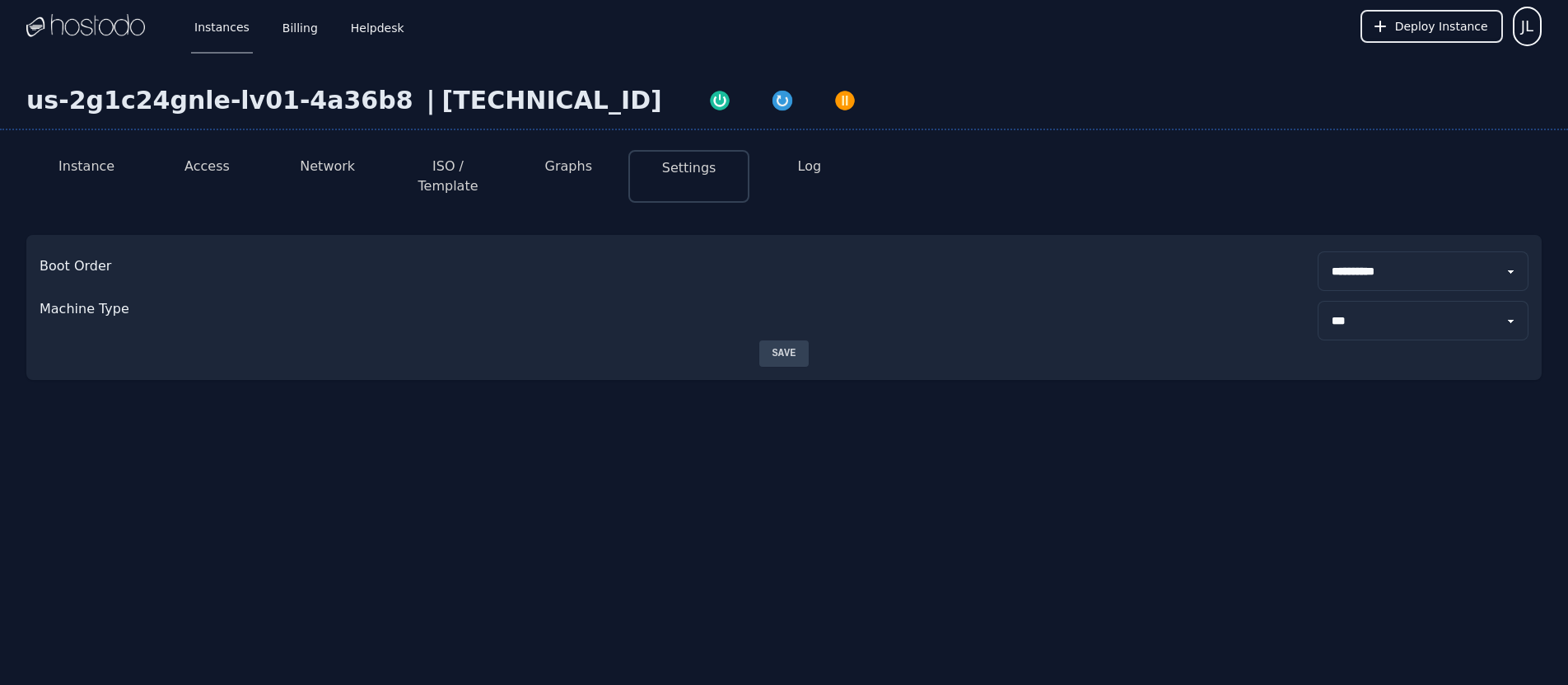
click at [86, 169] on button "Instance" at bounding box center [86, 166] width 56 height 20
